Goal: Task Accomplishment & Management: Use online tool/utility

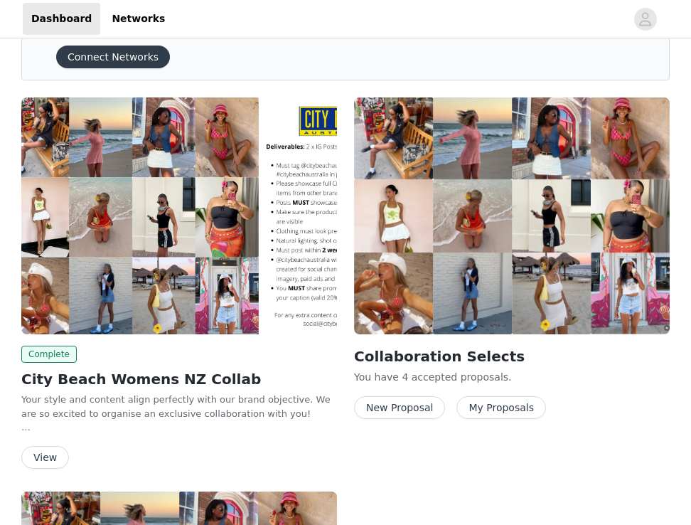
scroll to position [69, 0]
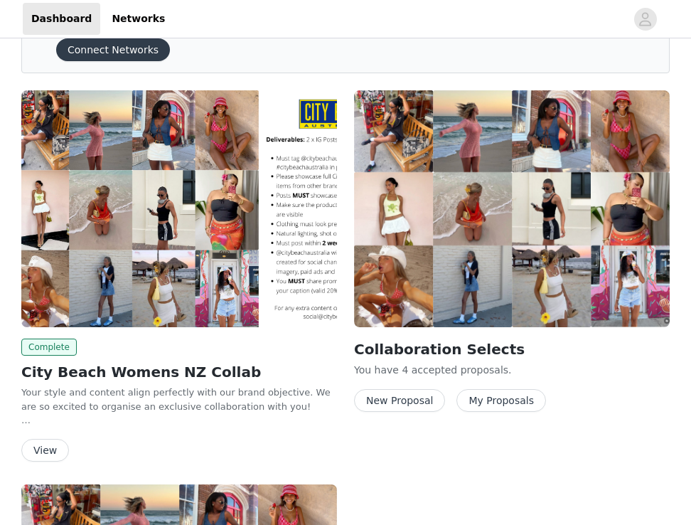
click at [410, 405] on button "New Proposal" at bounding box center [399, 400] width 91 height 23
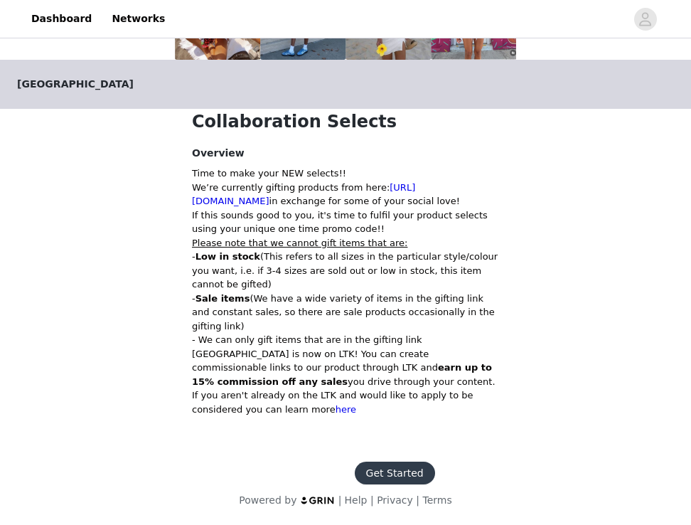
scroll to position [317, 0]
click at [269, 204] on link "[URL][DOMAIN_NAME]" at bounding box center [303, 194] width 223 height 25
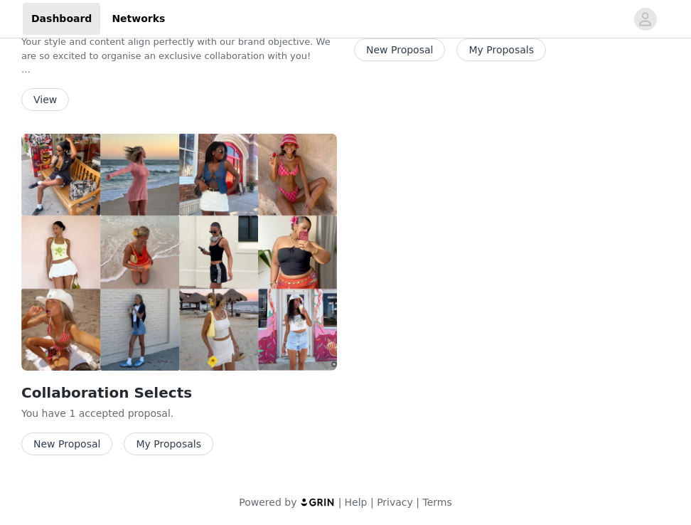
scroll to position [419, 0]
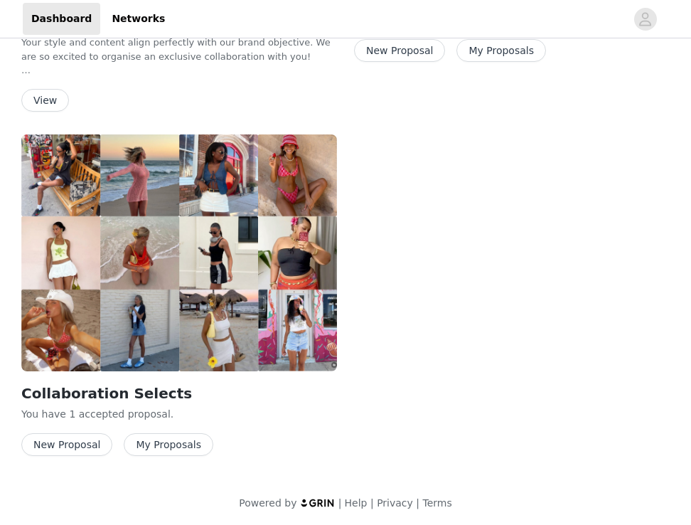
click at [51, 448] on button "New Proposal" at bounding box center [66, 444] width 91 height 23
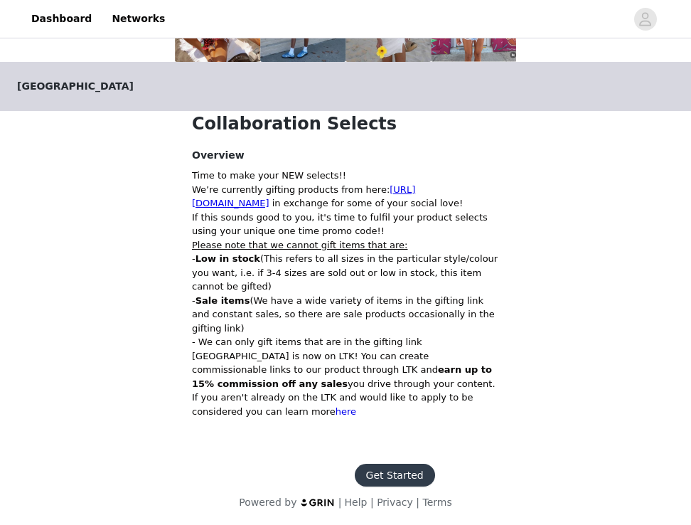
scroll to position [236, 0]
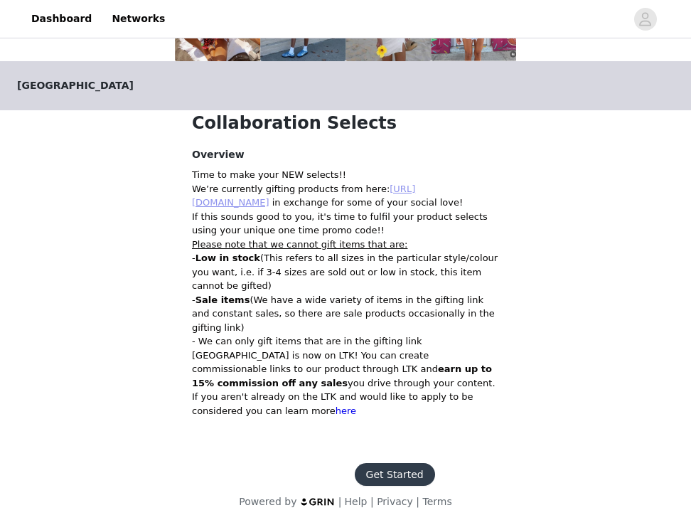
click at [257, 208] on u "https://www.citybeach.com/au/womens-influencer-gifting/" at bounding box center [303, 196] width 223 height 25
